Goal: Task Accomplishment & Management: Manage account settings

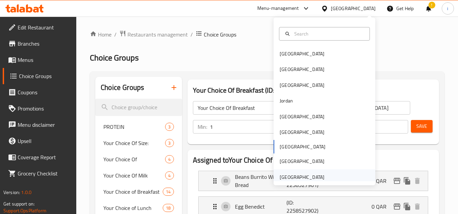
click at [298, 178] on div "[GEOGRAPHIC_DATA]" at bounding box center [302, 177] width 45 height 7
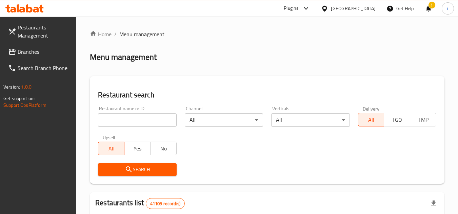
click at [38, 53] on span "Branches" at bounding box center [45, 52] width 54 height 8
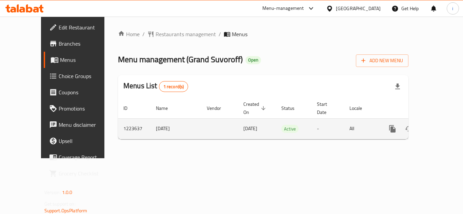
click at [437, 125] on icon "enhanced table" at bounding box center [441, 129] width 8 height 8
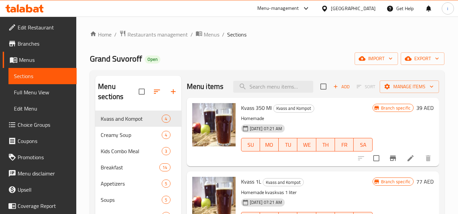
click at [37, 125] on span "Choice Groups" at bounding box center [45, 125] width 54 height 8
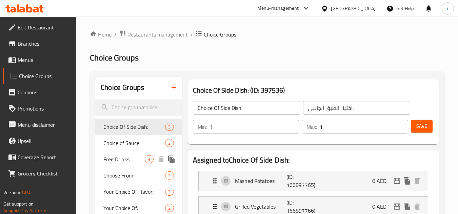
click at [122, 161] on span "Free Drinks" at bounding box center [123, 160] width 41 height 8
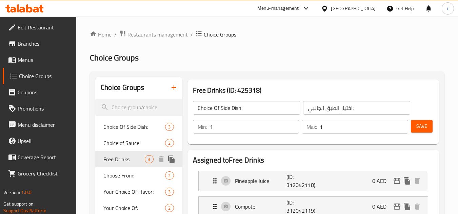
type input "Free Drinks"
type input "مشروبات مجانية"
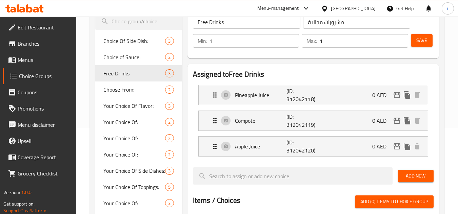
scroll to position [102, 0]
